Goal: Obtain resource: Obtain resource

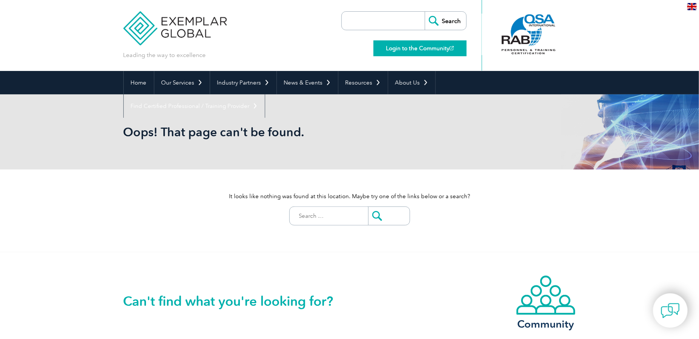
click at [407, 49] on link "Login to the Community" at bounding box center [419, 48] width 93 height 16
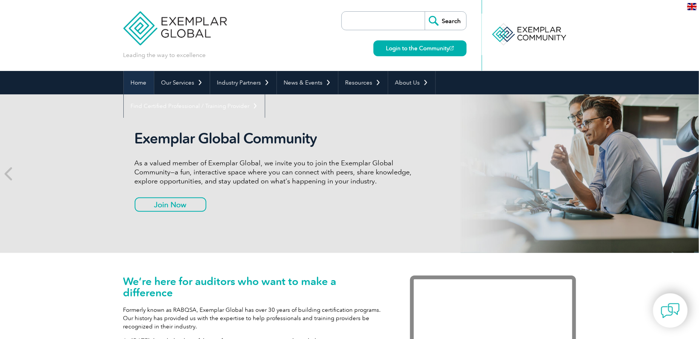
click at [142, 83] on link "Home" at bounding box center [139, 82] width 30 height 23
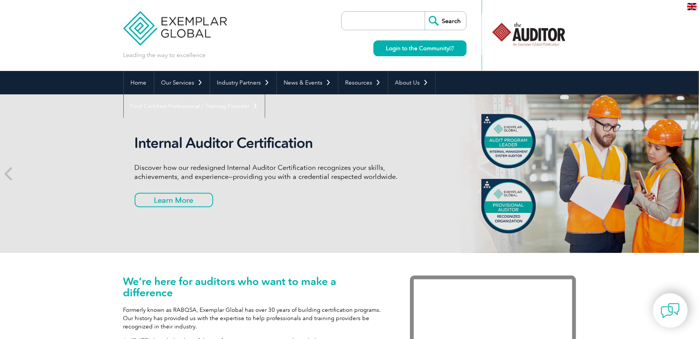
click at [369, 21] on input "search" at bounding box center [384, 21] width 79 height 18
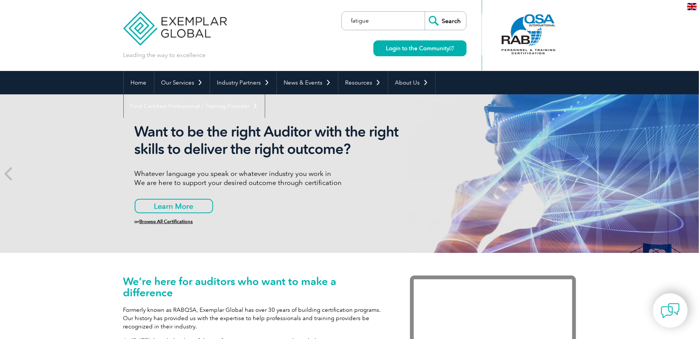
type input "fatigue"
click at [450, 24] on input "Search" at bounding box center [444, 21] width 41 height 18
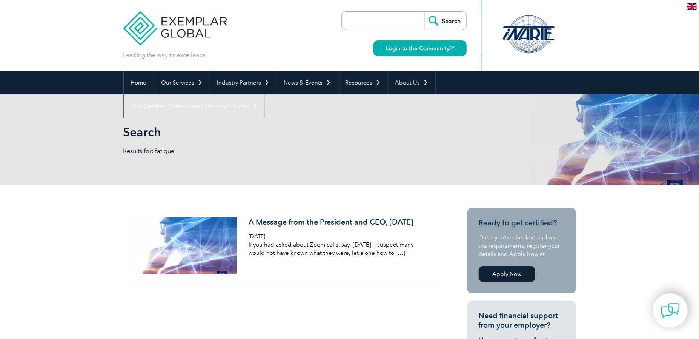
click at [182, 32] on img at bounding box center [175, 22] width 104 height 45
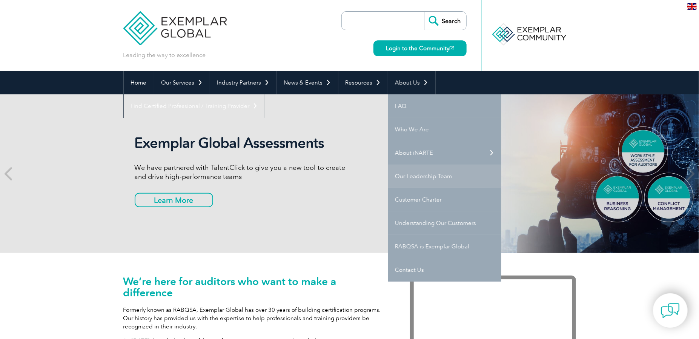
click at [404, 173] on link "Our Leadership Team" at bounding box center [444, 175] width 113 height 23
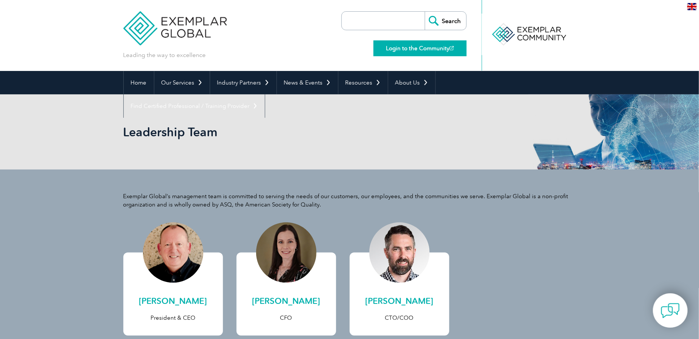
click at [421, 51] on link "Login to the Community" at bounding box center [419, 48] width 93 height 16
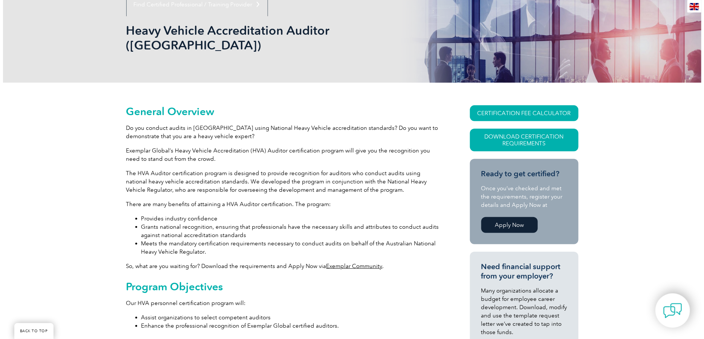
scroll to position [151, 0]
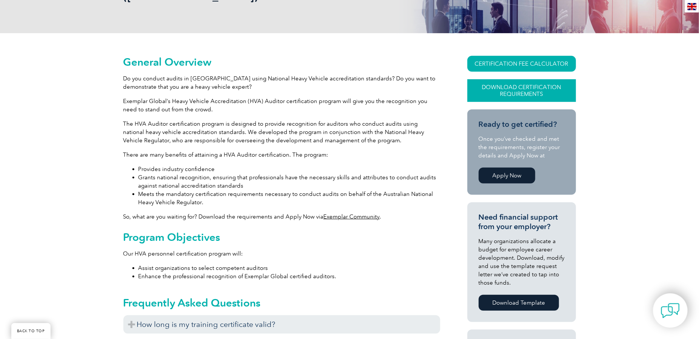
click at [525, 79] on link "Download Certification Requirements" at bounding box center [521, 90] width 109 height 23
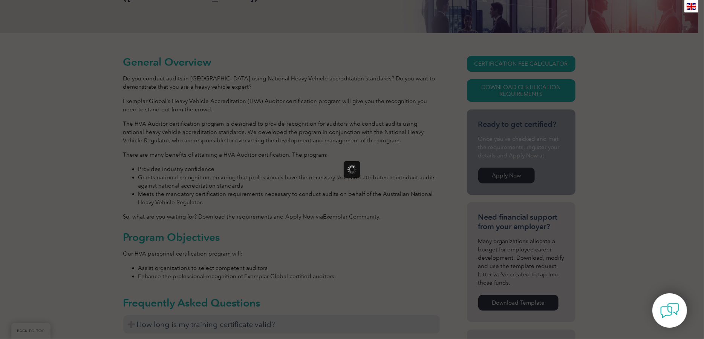
scroll to position [0, 0]
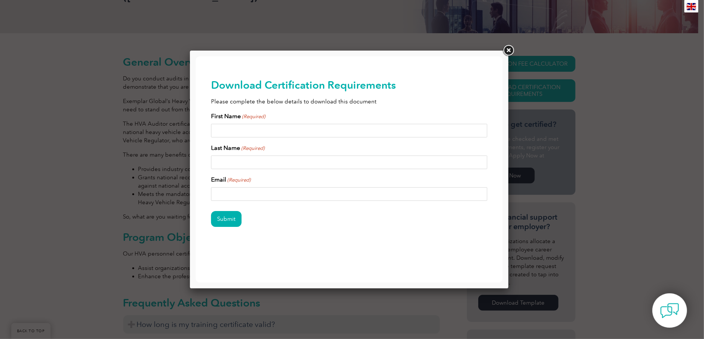
click at [510, 48] on link at bounding box center [509, 51] width 14 height 14
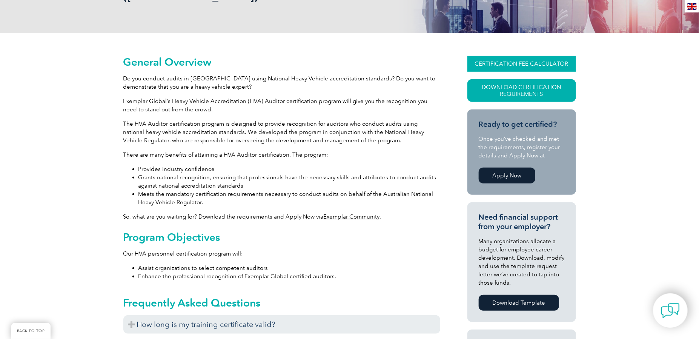
click at [516, 56] on link "CERTIFICATION FEE CALCULATOR" at bounding box center [521, 64] width 109 height 16
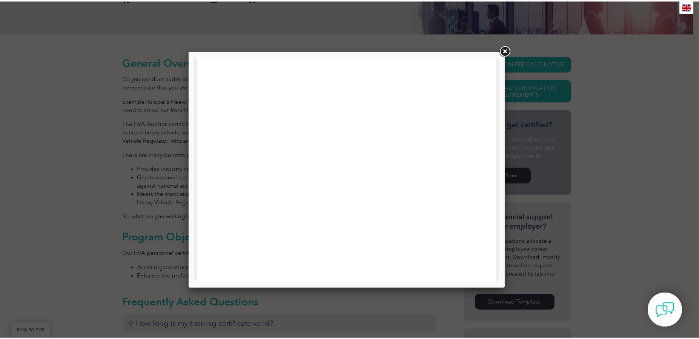
scroll to position [188, 0]
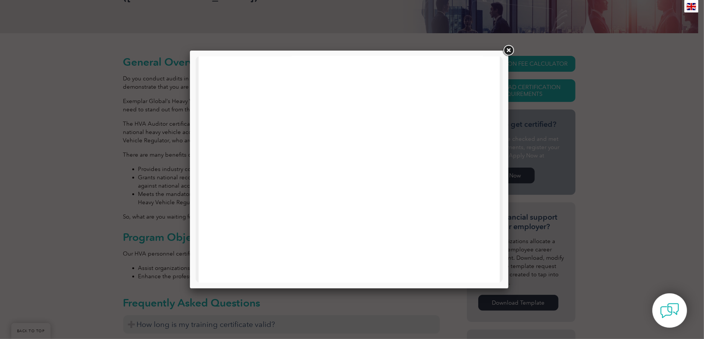
click at [509, 51] on link at bounding box center [509, 51] width 14 height 14
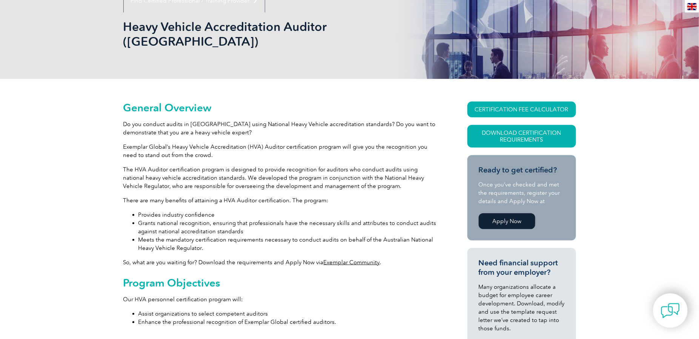
scroll to position [0, 0]
